Goal: Find specific page/section: Find specific page/section

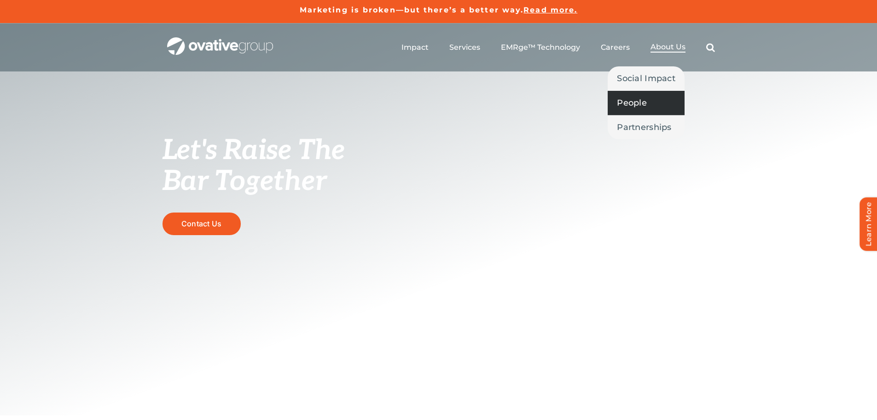
click at [637, 103] on span "People" at bounding box center [632, 102] width 30 height 13
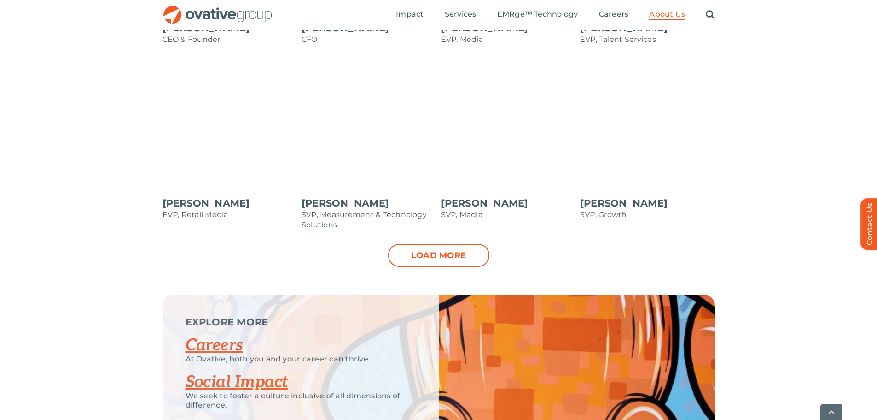
scroll to position [1059, 0]
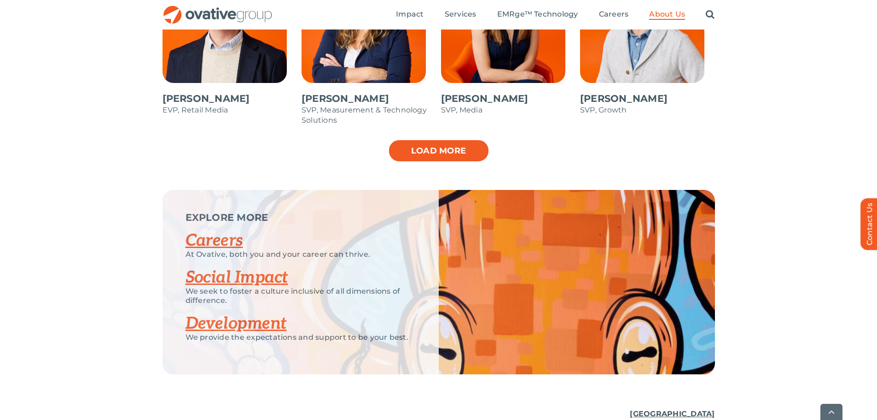
click at [425, 153] on link "Load more" at bounding box center [438, 150] width 101 height 23
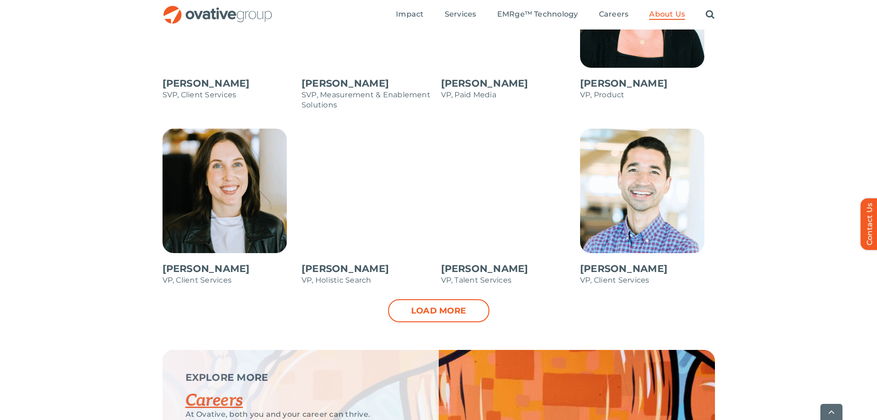
scroll to position [1290, 0]
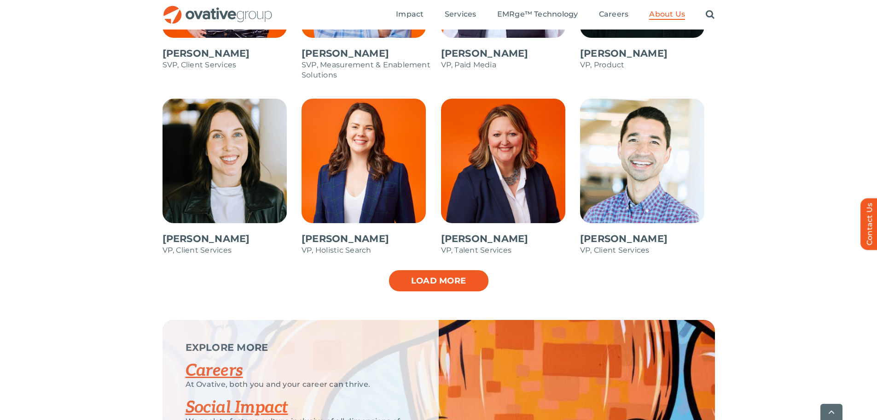
click at [453, 279] on link "Load more" at bounding box center [438, 280] width 101 height 23
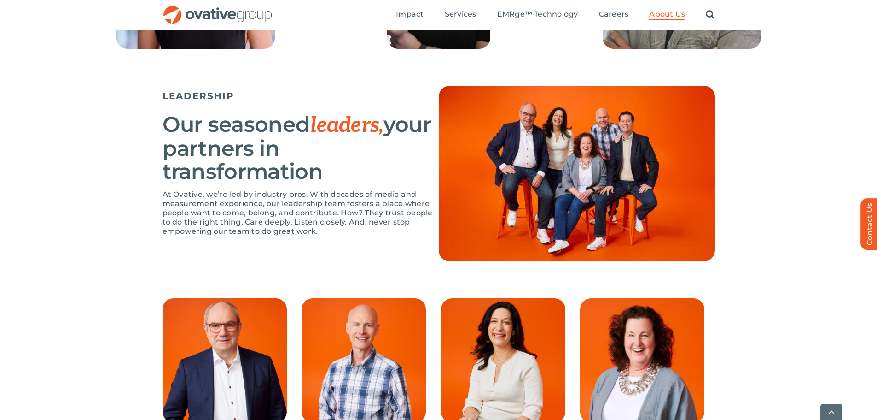
scroll to position [553, 0]
